Goal: Contribute content: Contribute content

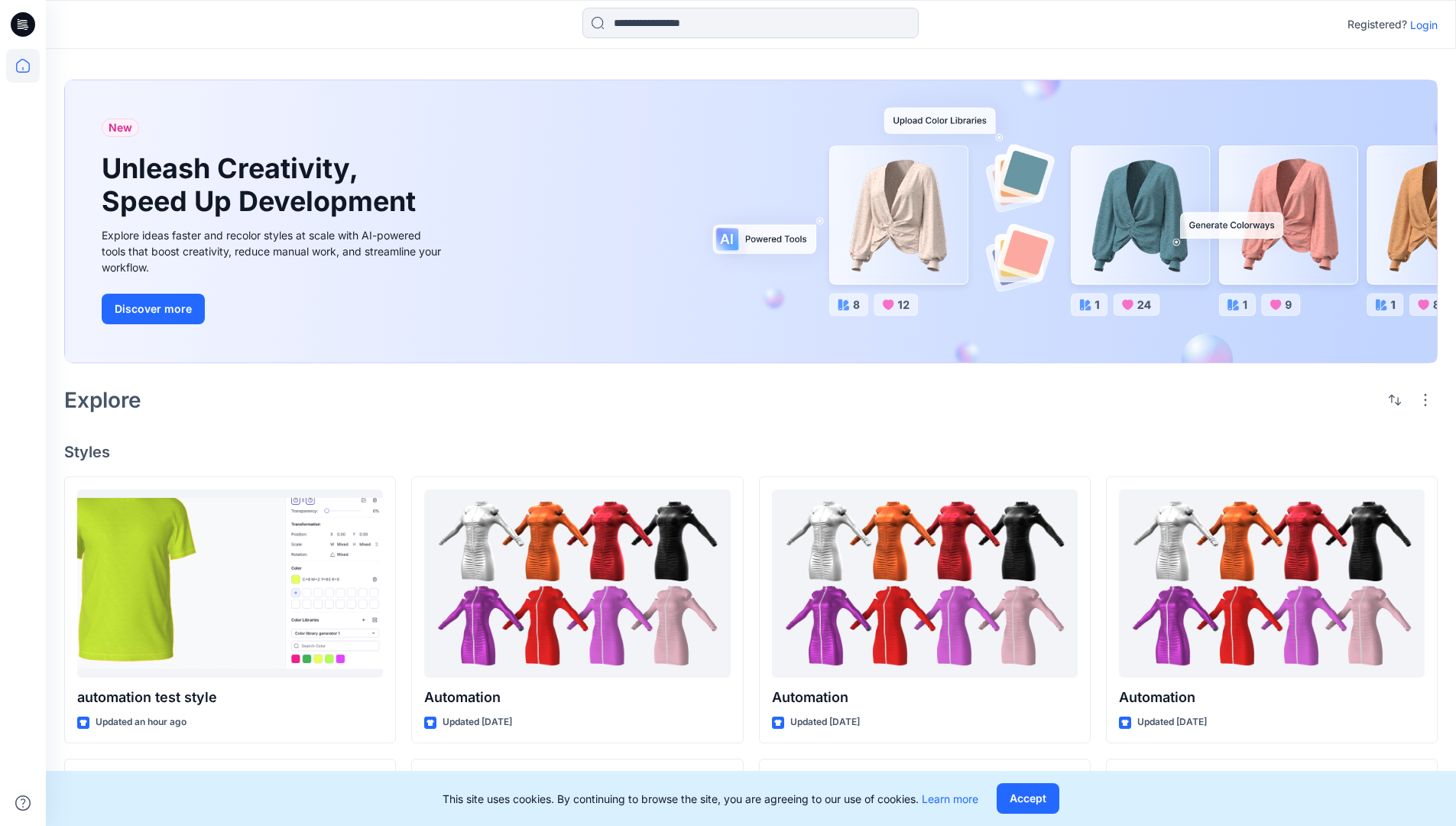
click at [1421, 24] on p "Login" at bounding box center [1424, 24] width 28 height 16
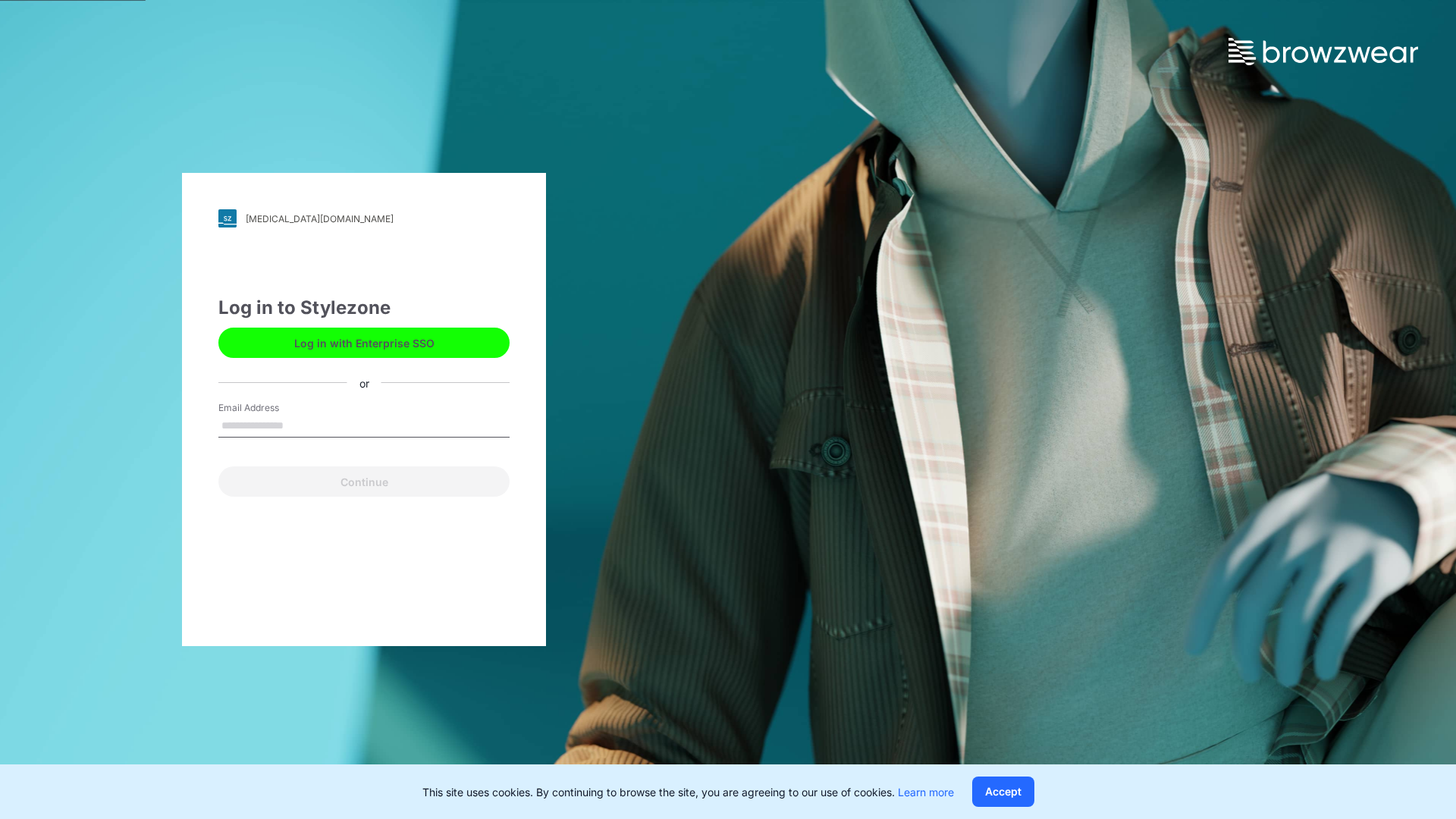
click at [299, 425] on input "Email Address" at bounding box center [364, 426] width 291 height 23
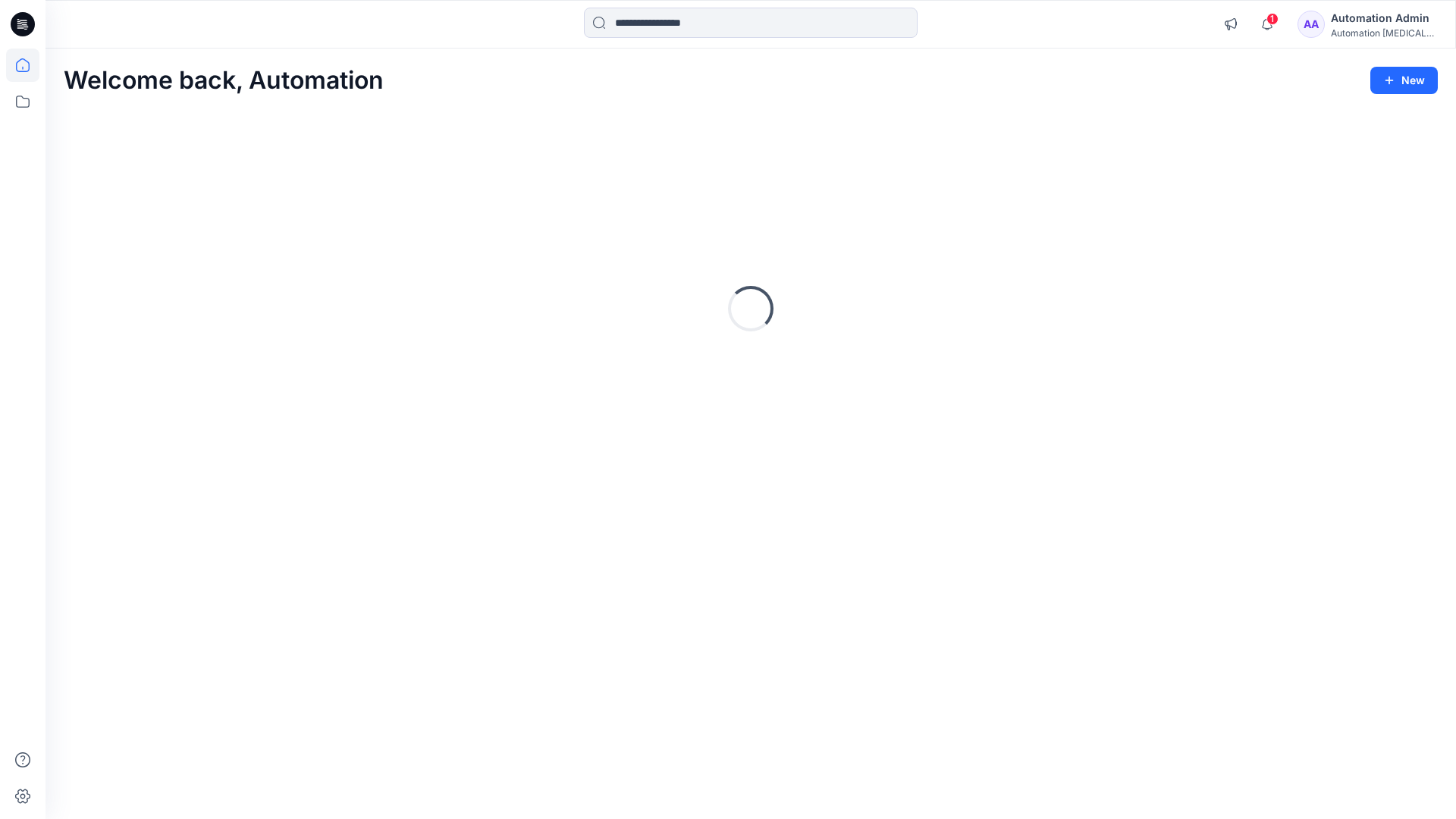
click at [29, 65] on icon at bounding box center [23, 65] width 14 height 14
click at [1391, 72] on button "New" at bounding box center [1404, 81] width 68 height 27
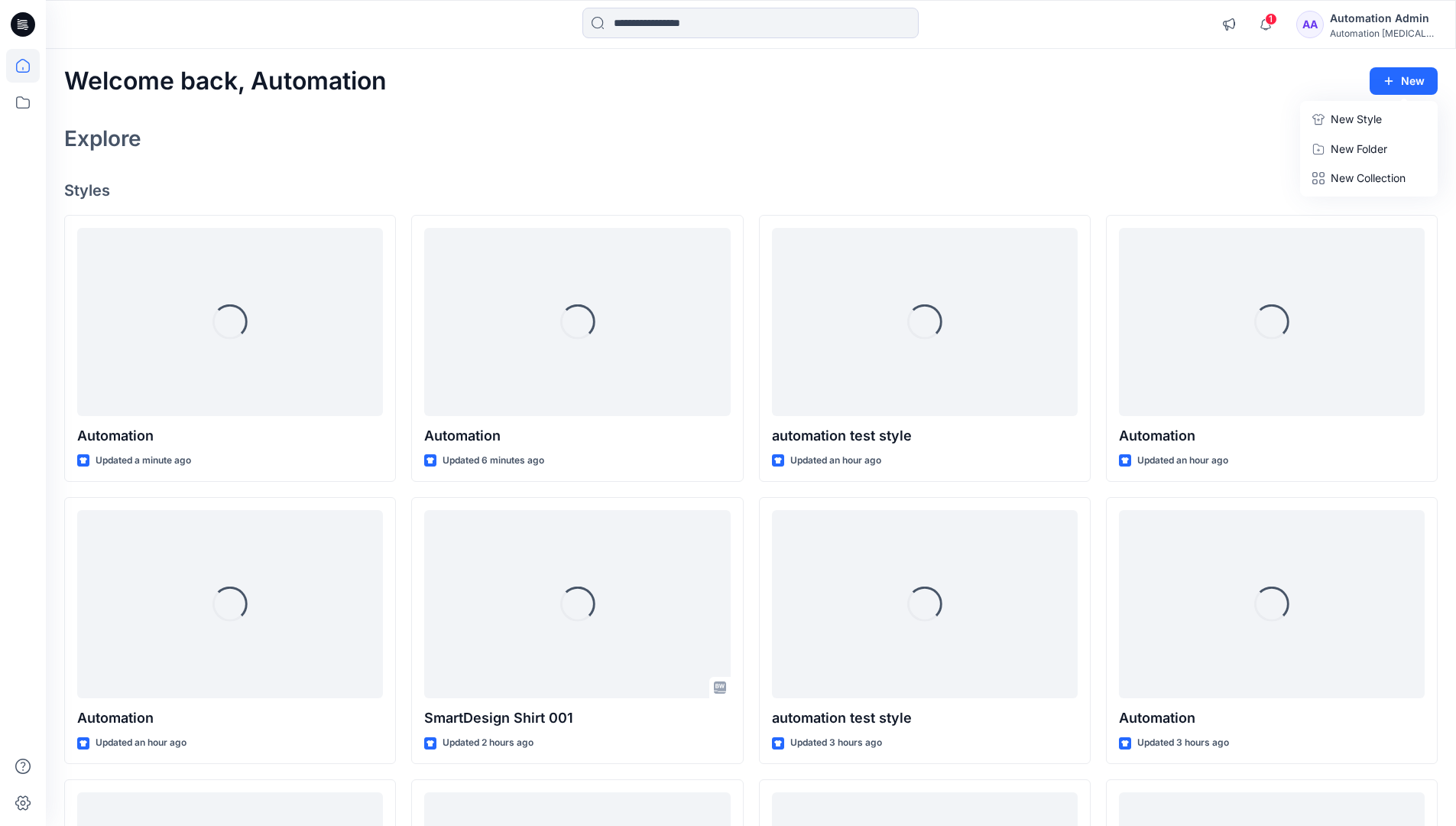
click at [1355, 118] on p "New Style" at bounding box center [1356, 118] width 51 height 18
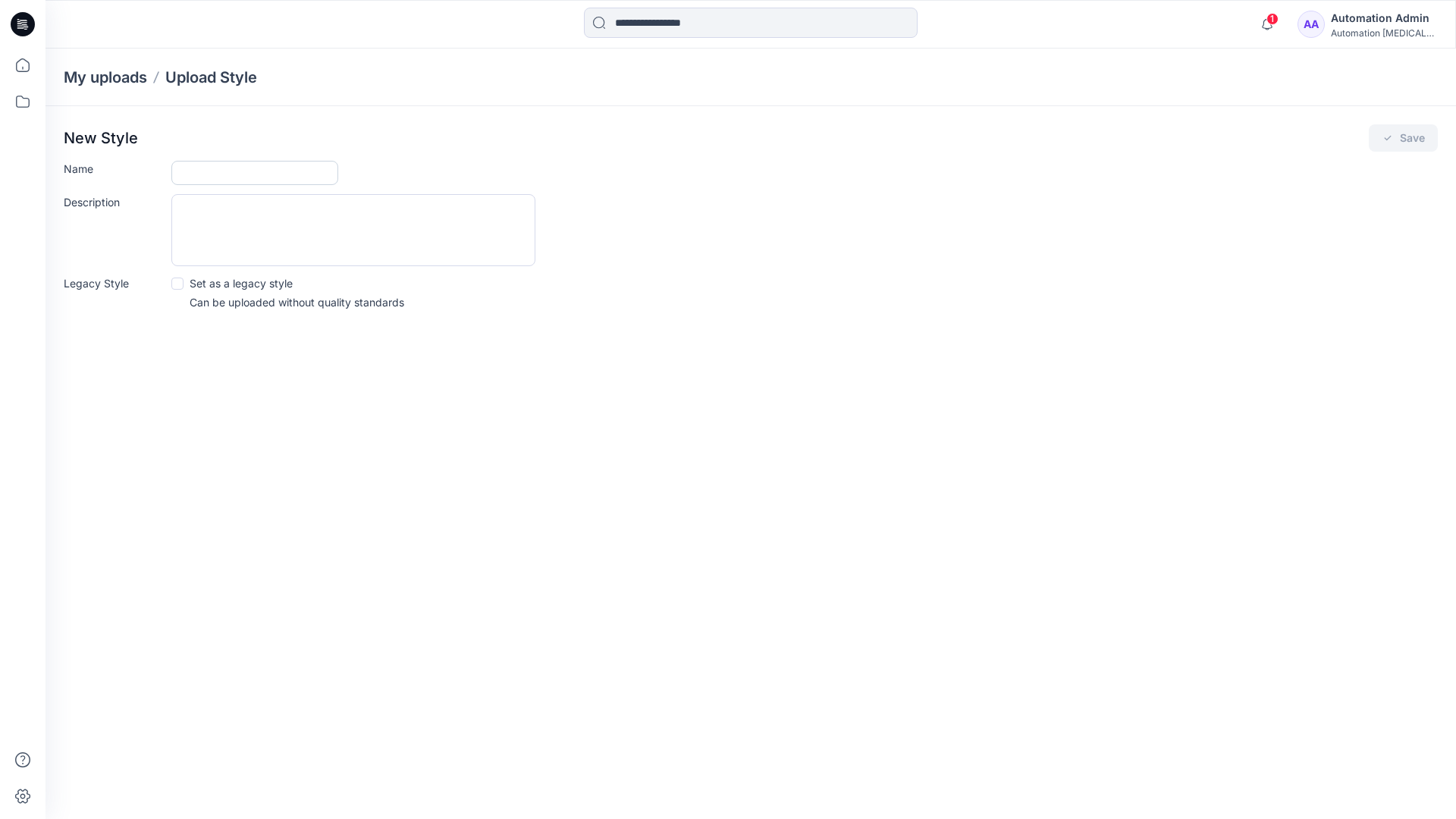
click at [213, 176] on input "Name" at bounding box center [255, 172] width 166 height 24
type input "**********"
click at [1397, 141] on button "Save" at bounding box center [1404, 138] width 69 height 27
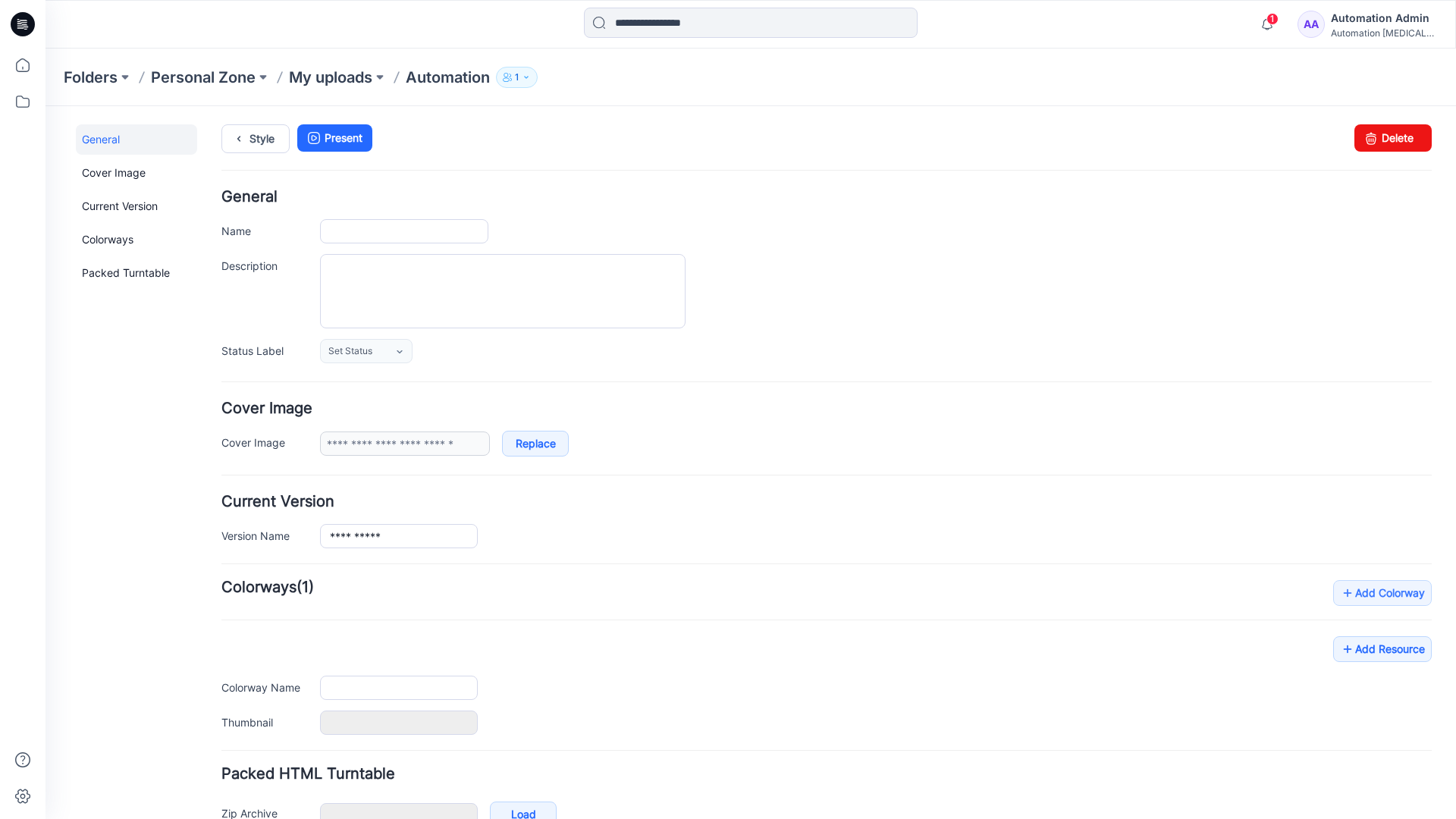
type input "**********"
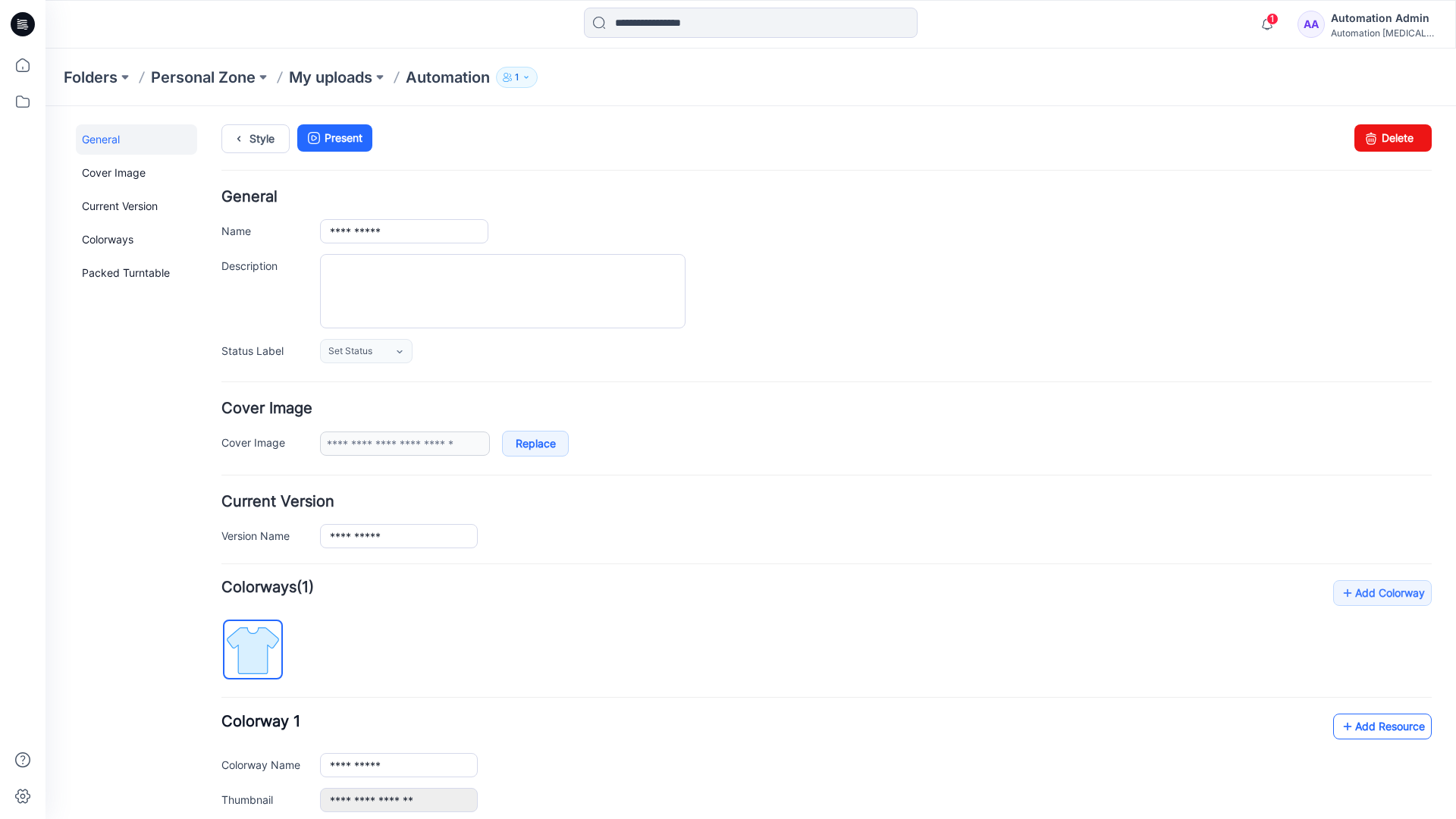
click at [1370, 725] on link "Add Resource" at bounding box center [1382, 726] width 99 height 26
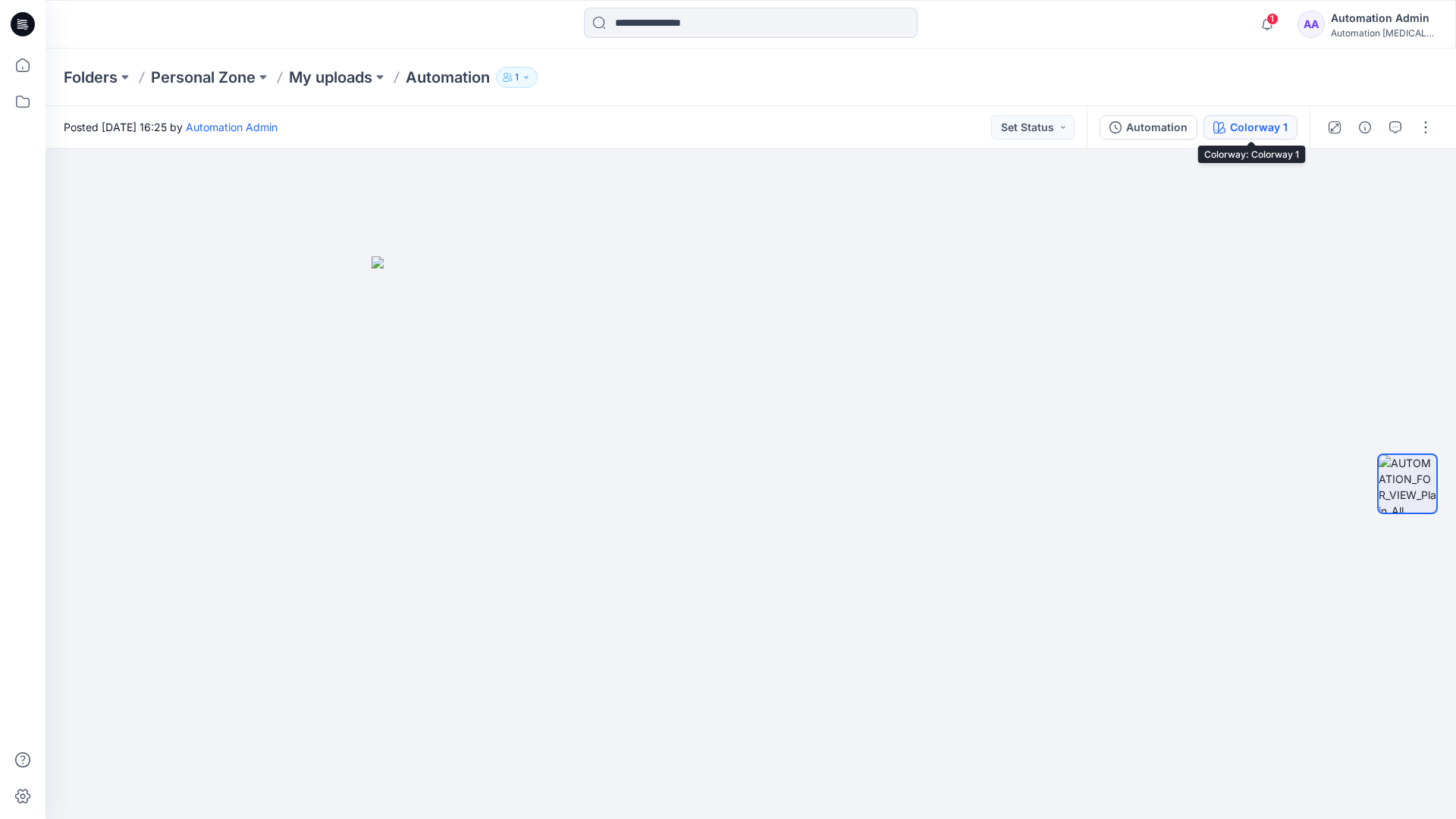
click at [1229, 129] on button "Colorway 1" at bounding box center [1251, 127] width 94 height 24
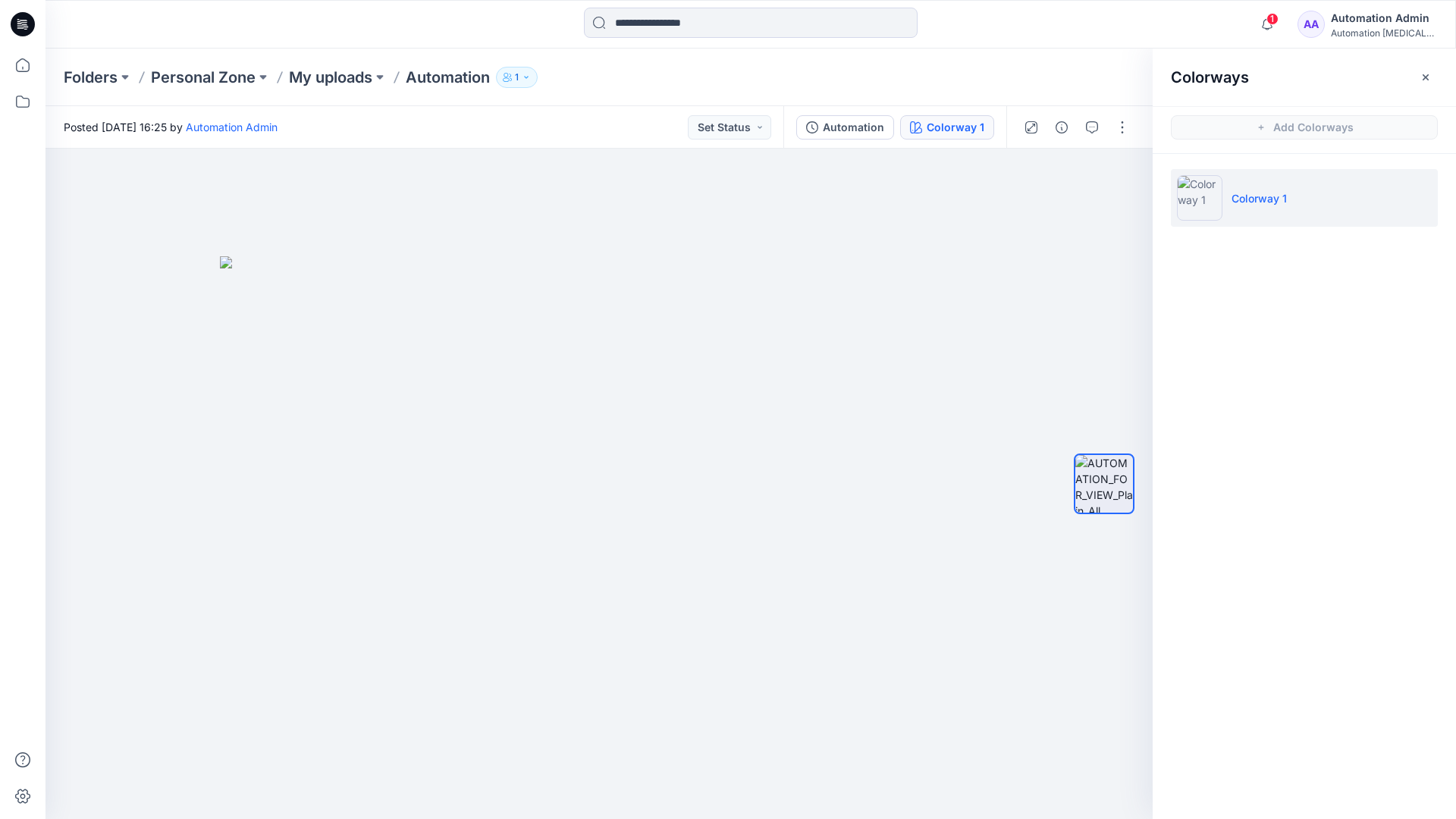
click at [1306, 201] on li "Colorway 1" at bounding box center [1304, 197] width 267 height 57
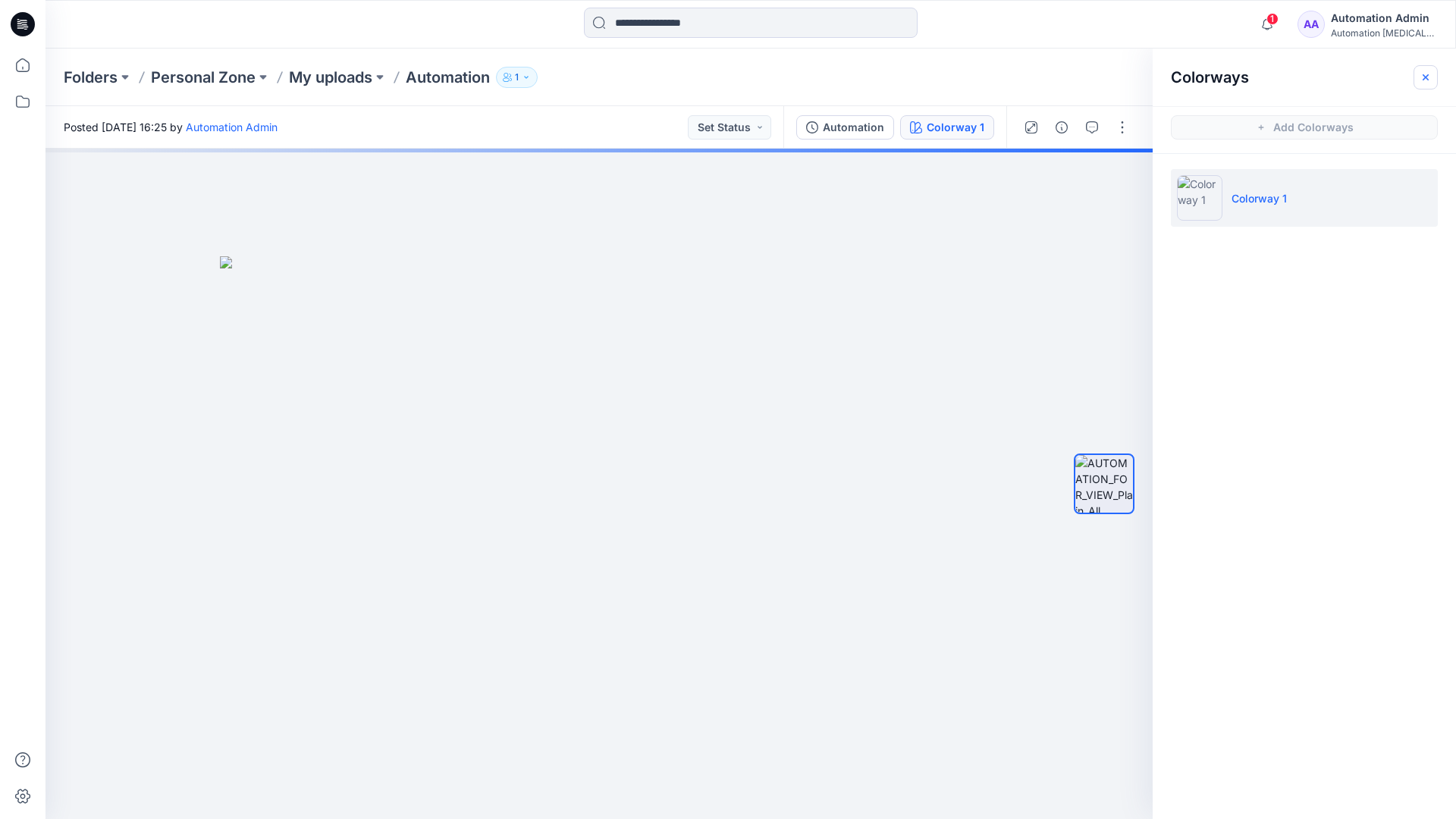
click at [1434, 75] on button "button" at bounding box center [1426, 77] width 24 height 24
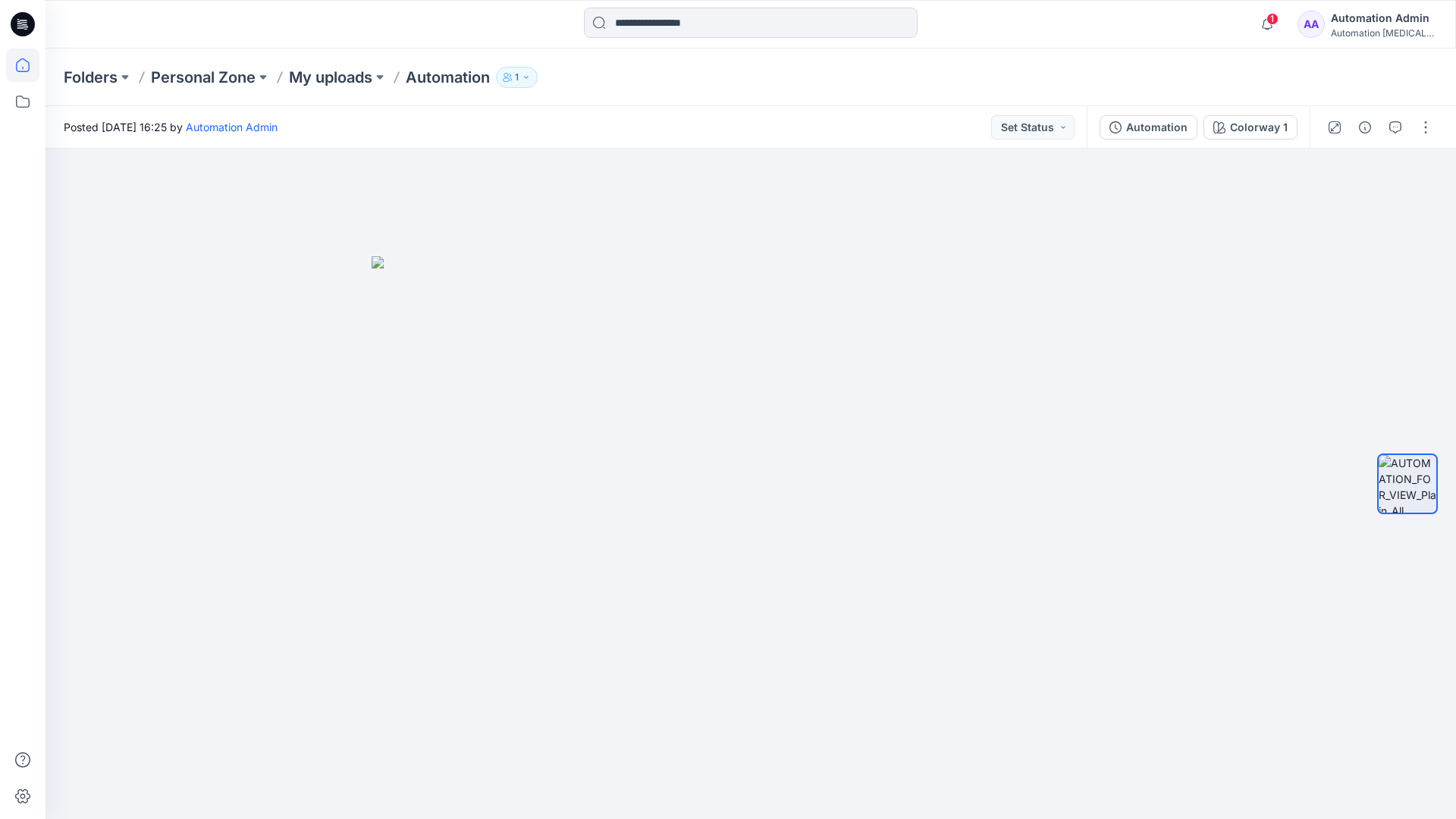
click at [26, 65] on icon at bounding box center [22, 65] width 33 height 33
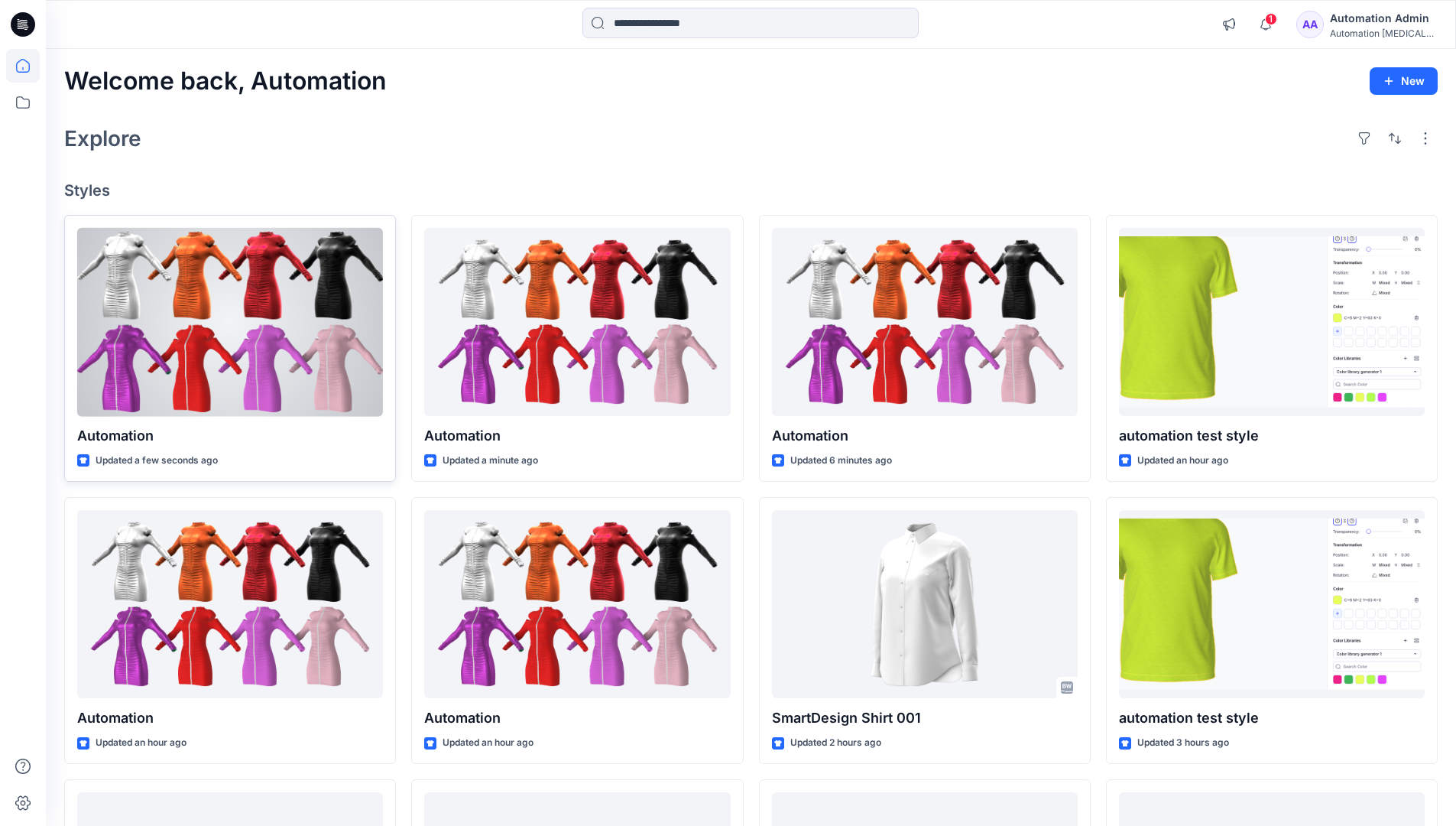
click at [275, 323] on div at bounding box center [230, 322] width 306 height 189
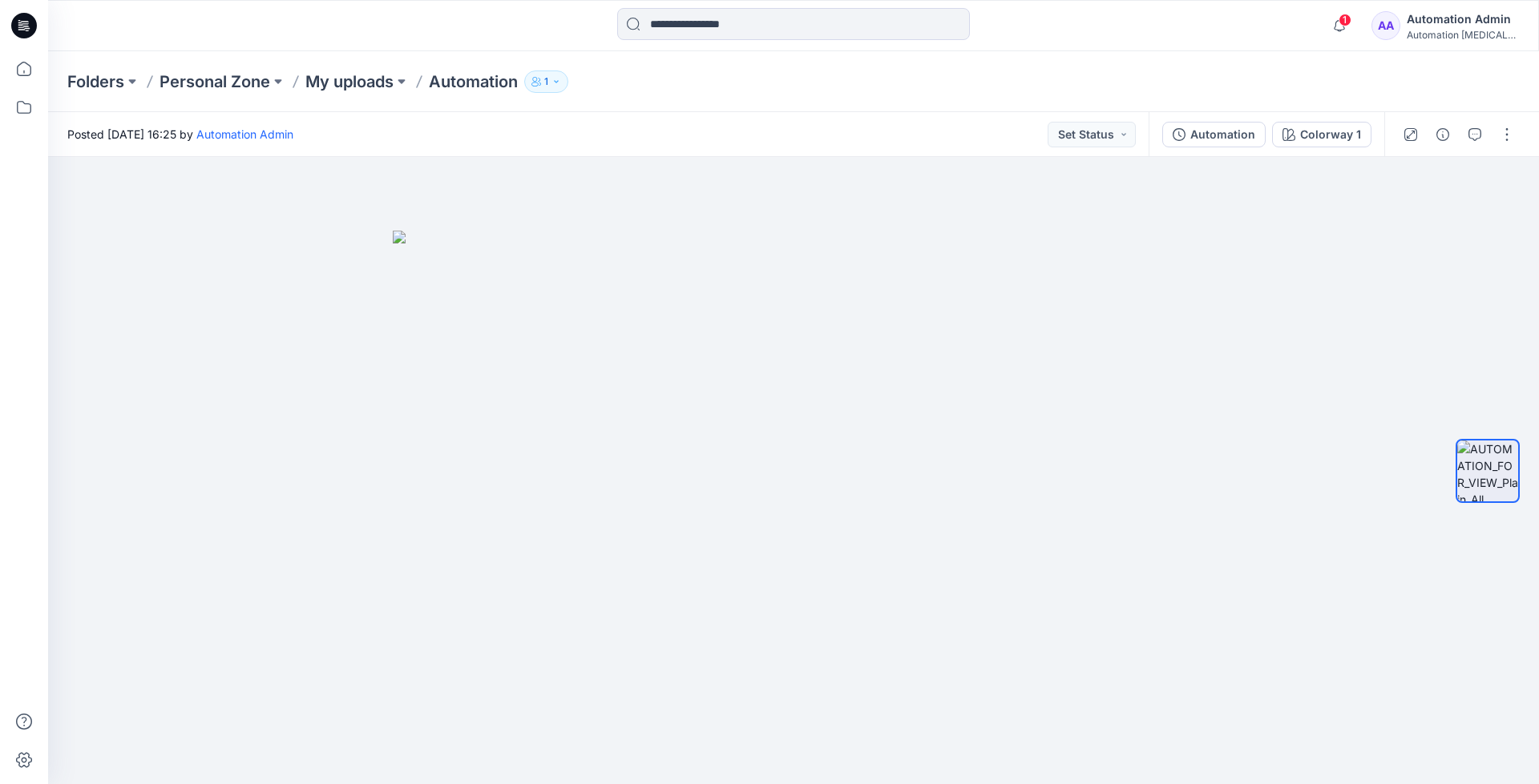
click at [1259, 64] on div "Folders Personal Zone My uploads Automation 1" at bounding box center [794, 82] width 1491 height 61
click at [1462, 20] on div "Automation Admin" at bounding box center [1463, 19] width 112 height 19
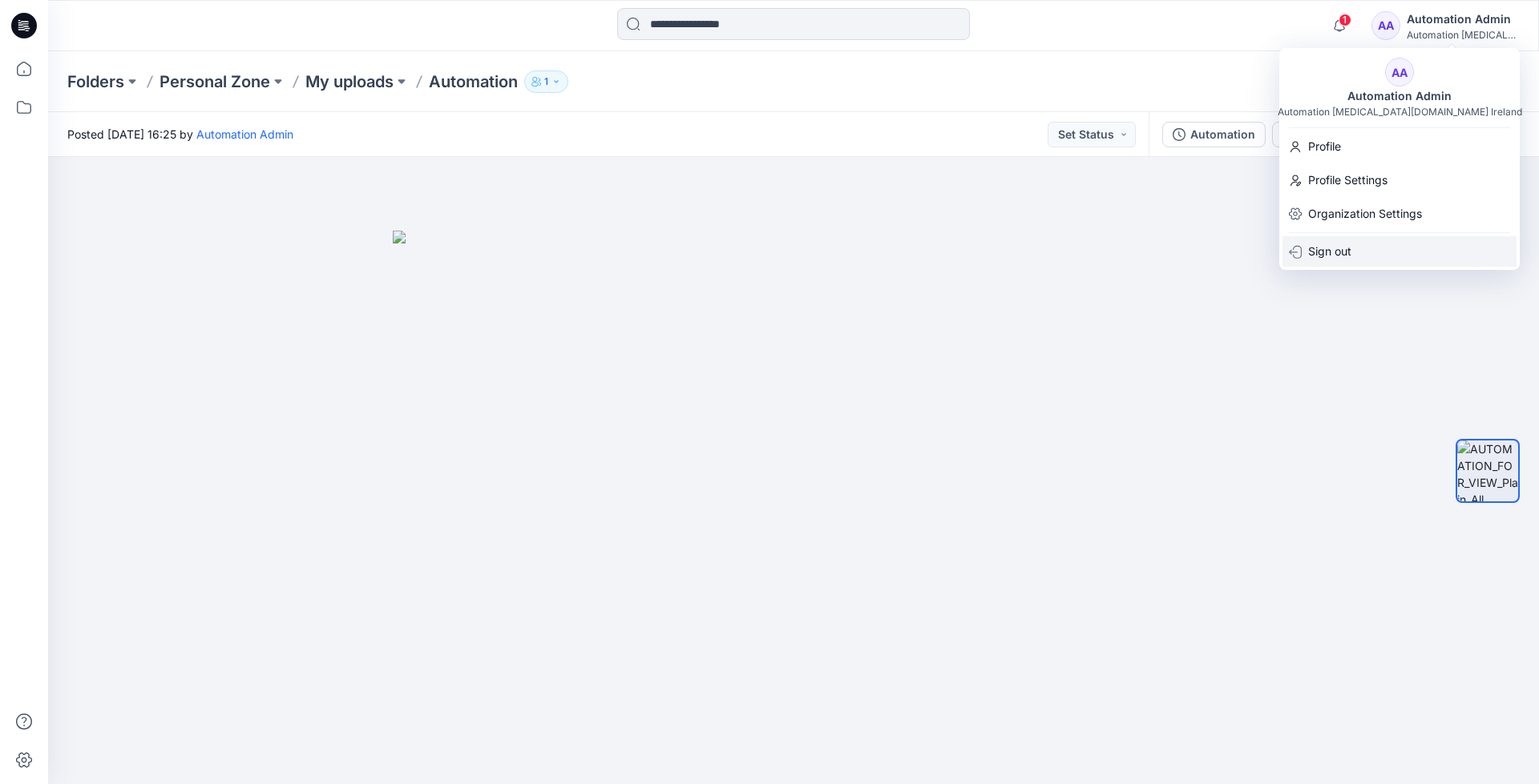
click at [1363, 248] on div "Sign out" at bounding box center [1399, 252] width 234 height 31
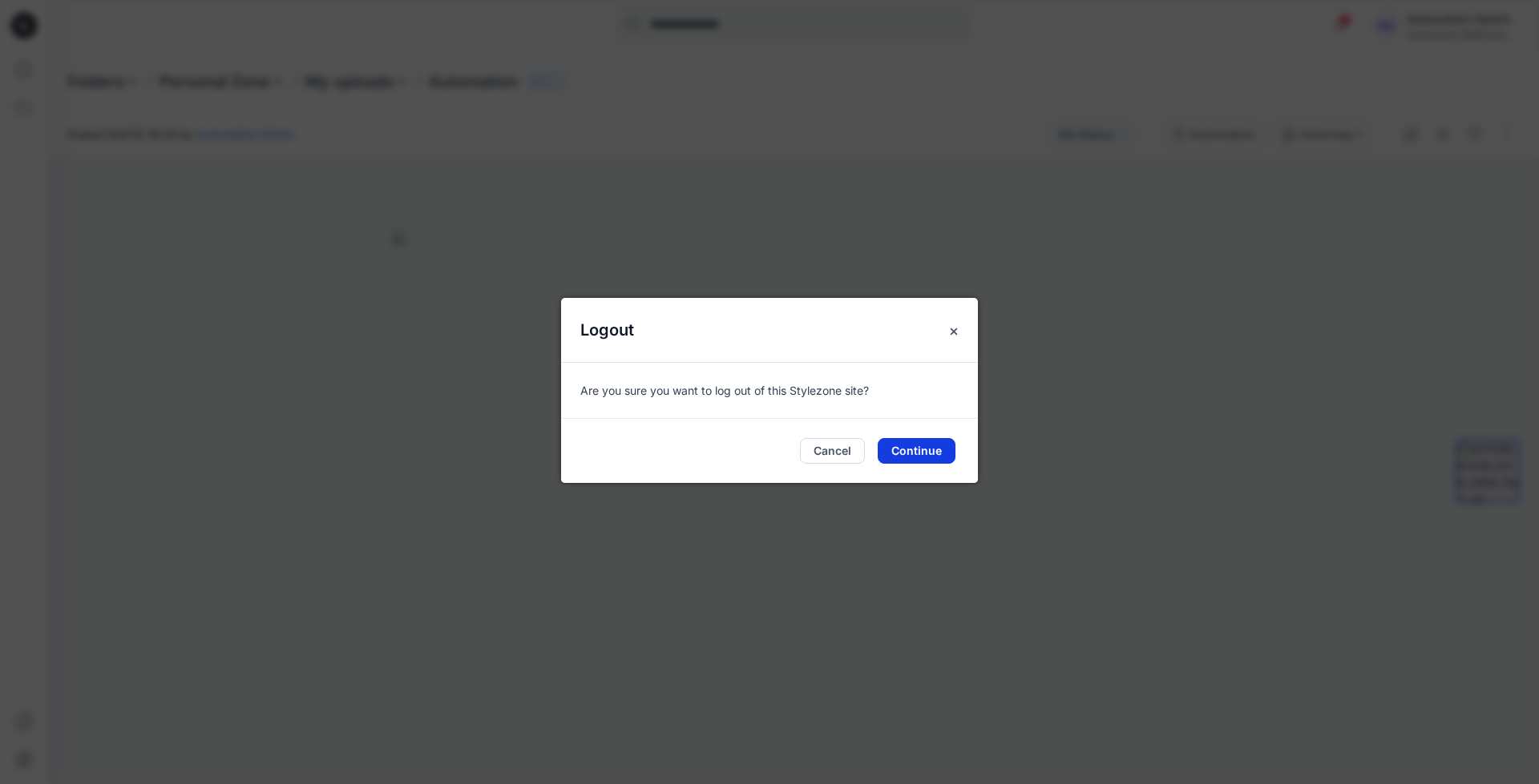
click at [922, 447] on button "Continue" at bounding box center [917, 451] width 78 height 25
